Goal: Information Seeking & Learning: Check status

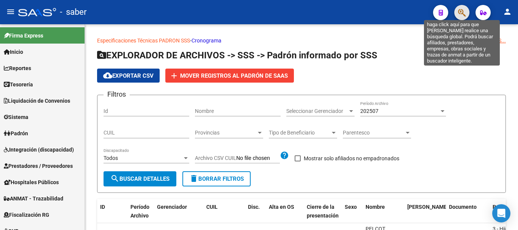
click at [461, 13] on icon "button" at bounding box center [462, 12] width 8 height 9
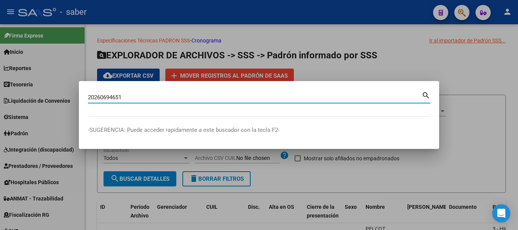
type input "20260694651"
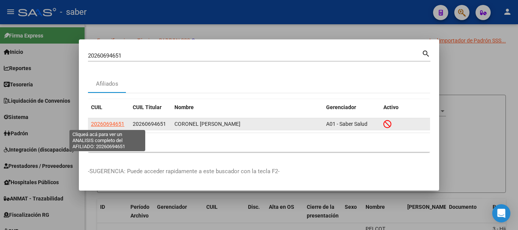
click at [117, 125] on span "20260694651" at bounding box center [107, 124] width 33 height 6
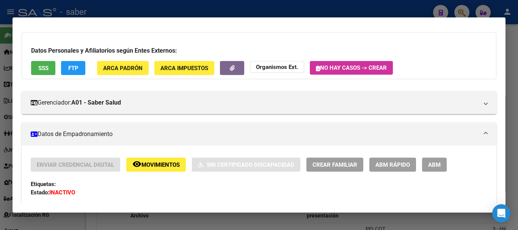
scroll to position [76, 0]
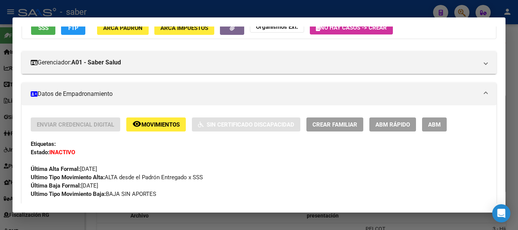
click at [148, 120] on button "remove_red_eye Movimientos" at bounding box center [156, 125] width 60 height 14
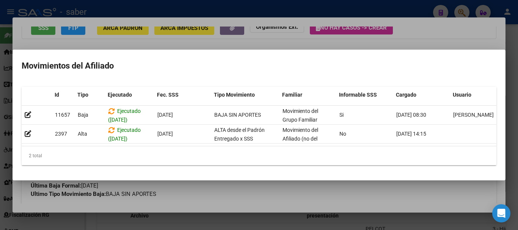
scroll to position [0, 11]
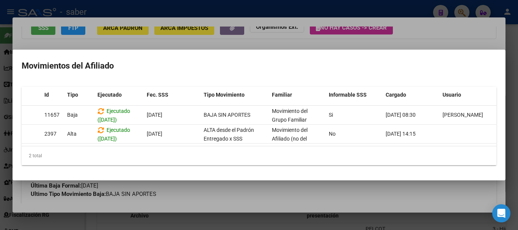
click at [357, 180] on mat-dialog-container "Movimientos del Afiliado Id Tipo Ejecutado Fec. SSS Tipo Movimiento Familiar In…" at bounding box center [259, 115] width 493 height 131
drag, startPoint x: 282, startPoint y: 191, endPoint x: 209, endPoint y: 111, distance: 107.6
click at [279, 186] on div at bounding box center [259, 115] width 518 height 230
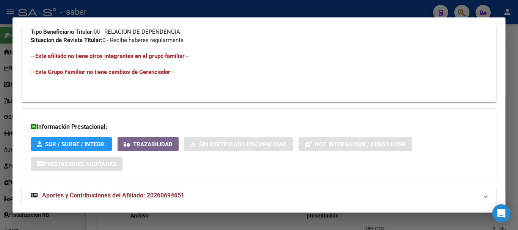
scroll to position [435, 0]
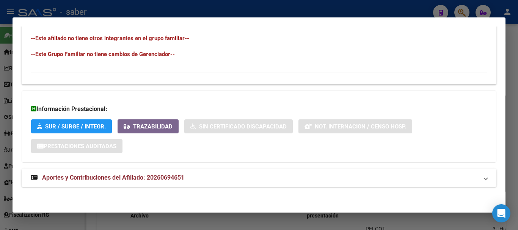
click at [172, 176] on span "Aportes y Contribuciones del Afiliado: 20260694651" at bounding box center [113, 177] width 142 height 7
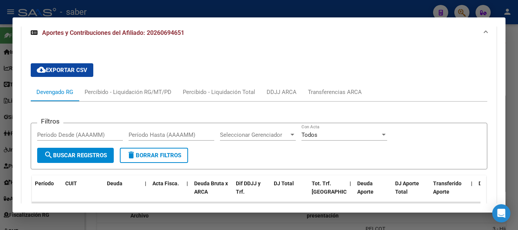
scroll to position [543, 0]
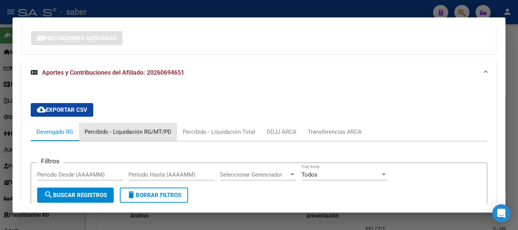
click at [138, 132] on div "Percibido - Liquidación RG/MT/PD" at bounding box center [128, 132] width 87 height 8
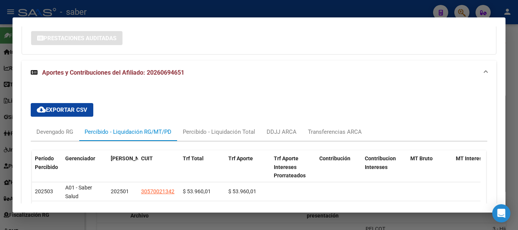
scroll to position [581, 0]
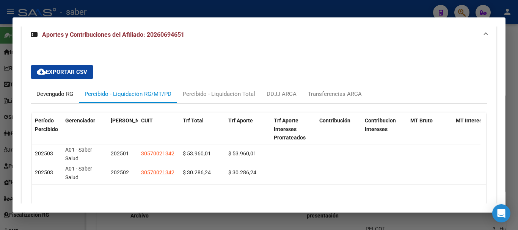
drag, startPoint x: 61, startPoint y: 94, endPoint x: 80, endPoint y: 99, distance: 20.3
click at [63, 93] on div "Devengado RG" at bounding box center [54, 94] width 37 height 8
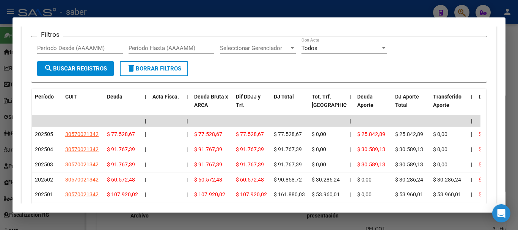
scroll to position [694, 0]
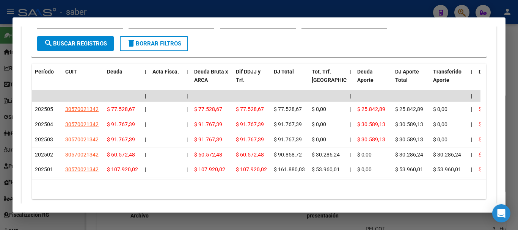
drag, startPoint x: 110, startPoint y: 107, endPoint x: 128, endPoint y: 190, distance: 85.2
click at [128, 190] on div "Período CUIT Deuda | Acta Fisca. | Deuda Bruta x ARCA Dif DDJJ y Trf. DJ Total …" at bounding box center [259, 132] width 454 height 136
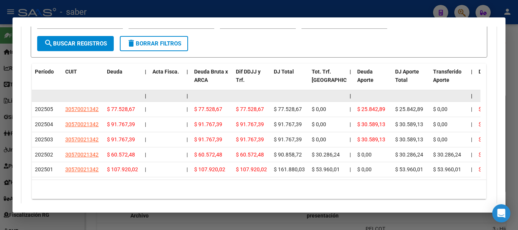
click at [165, 99] on datatable-body-cell at bounding box center [166, 96] width 34 height 12
